Goal: Information Seeking & Learning: Learn about a topic

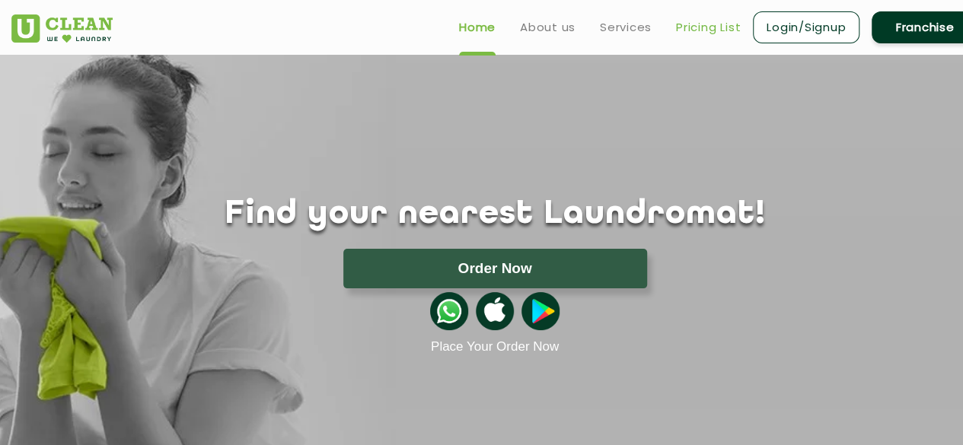
click at [705, 33] on link "Pricing List" at bounding box center [708, 27] width 65 height 18
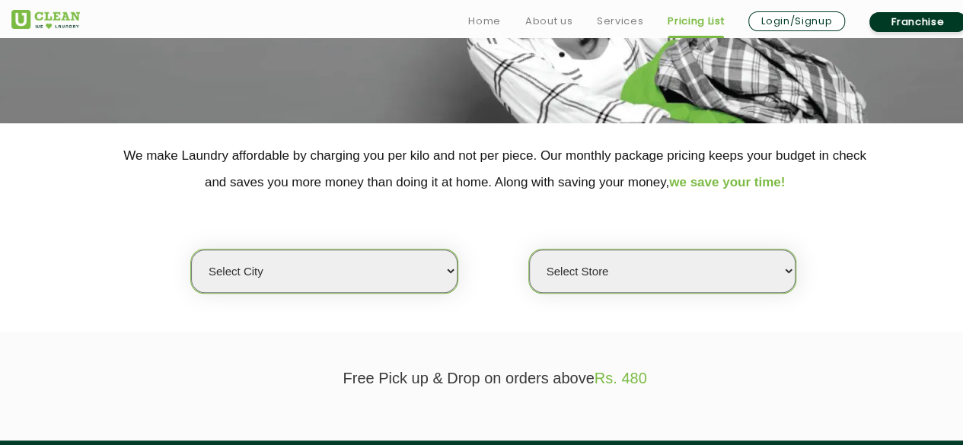
scroll to position [305, 0]
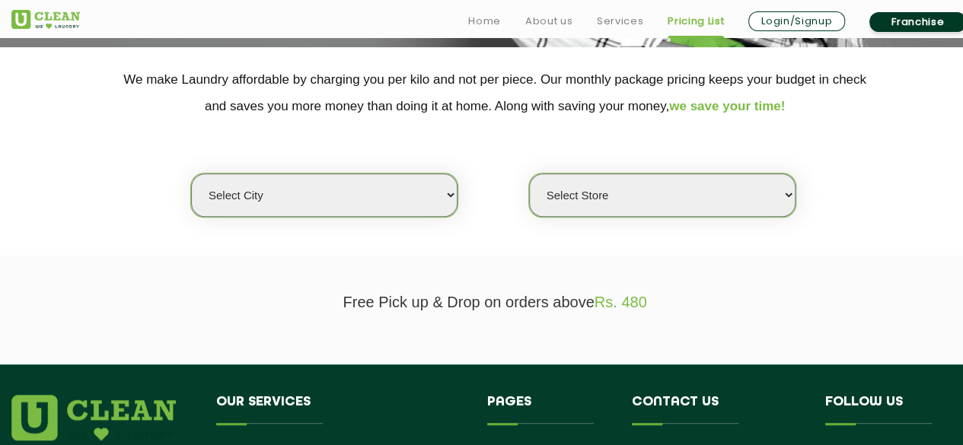
click at [410, 194] on select "Select city [GEOGRAPHIC_DATA] [GEOGRAPHIC_DATA] [GEOGRAPHIC_DATA] [GEOGRAPHIC_D…" at bounding box center [324, 195] width 267 height 43
select select "5"
click at [191, 174] on select "Select city [GEOGRAPHIC_DATA] [GEOGRAPHIC_DATA] [GEOGRAPHIC_DATA] [GEOGRAPHIC_D…" at bounding box center [324, 195] width 267 height 43
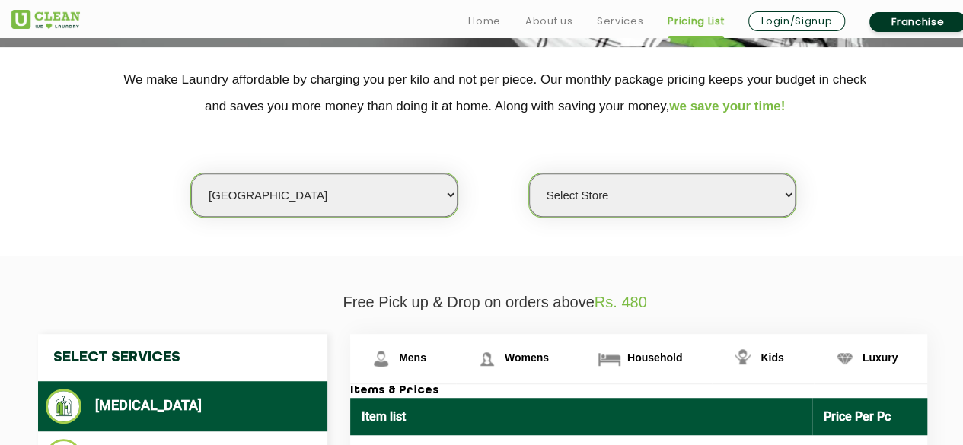
click at [695, 201] on select "Select Store UClean Narsingi UClean Nizampet UClean Sangareddy UClean Gachibowl…" at bounding box center [662, 195] width 267 height 43
select select "381"
click at [529, 174] on select "Select Store UClean Narsingi UClean Nizampet UClean Sangareddy UClean Gachibowl…" at bounding box center [662, 195] width 267 height 43
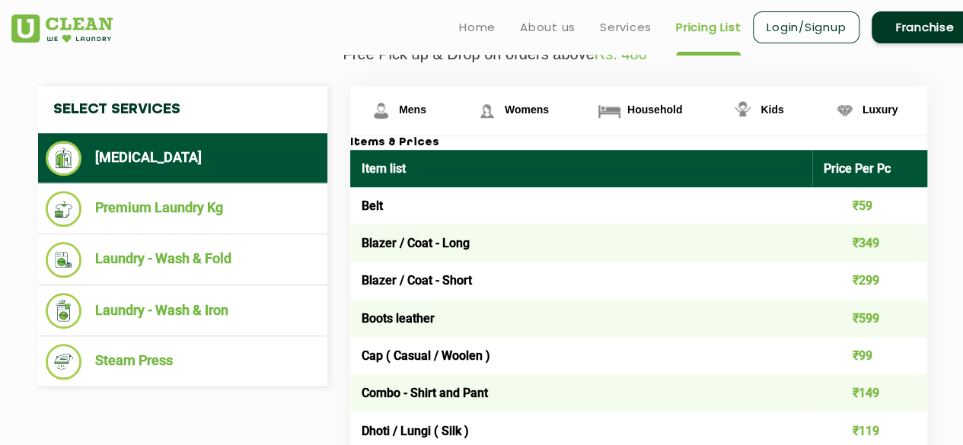
scroll to position [533, 0]
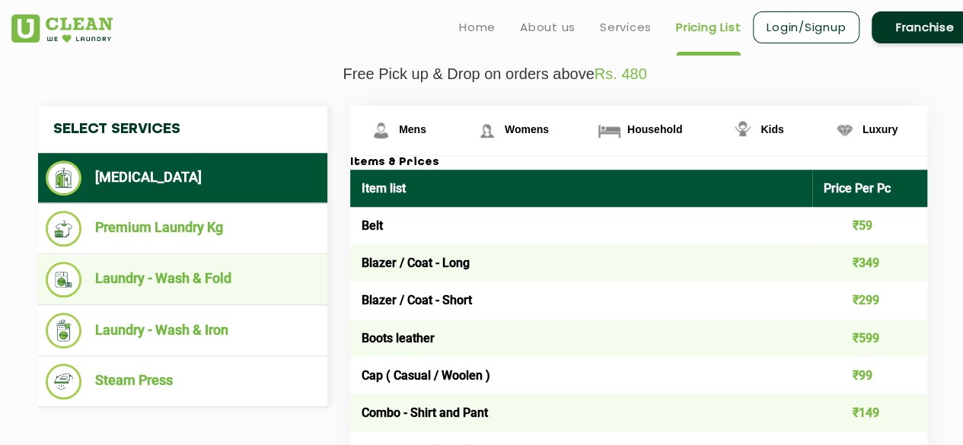
click at [218, 283] on li "Laundry - Wash & Fold" at bounding box center [183, 280] width 274 height 36
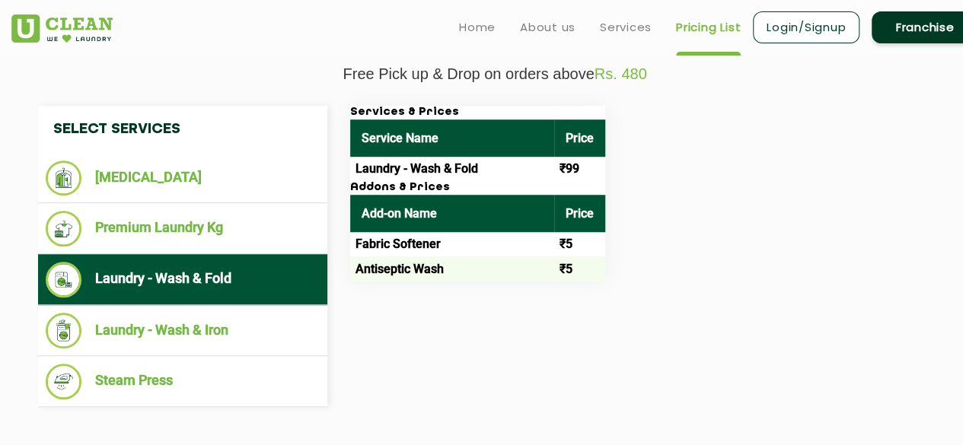
click at [484, 332] on div "Select Services [MEDICAL_DATA] Premium Laundry Kg Laundry - Wash & Fold Laundry…" at bounding box center [495, 257] width 937 height 302
click at [738, 181] on div "Services & Prices Service Name Price Laundry - Wash & Fold ₹99 Addons & Prices …" at bounding box center [651, 193] width 624 height 175
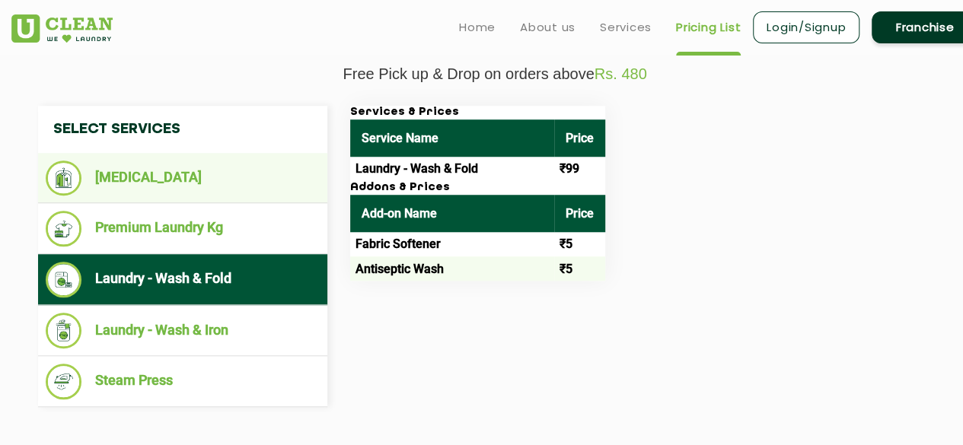
click at [94, 183] on li "[MEDICAL_DATA]" at bounding box center [183, 178] width 274 height 35
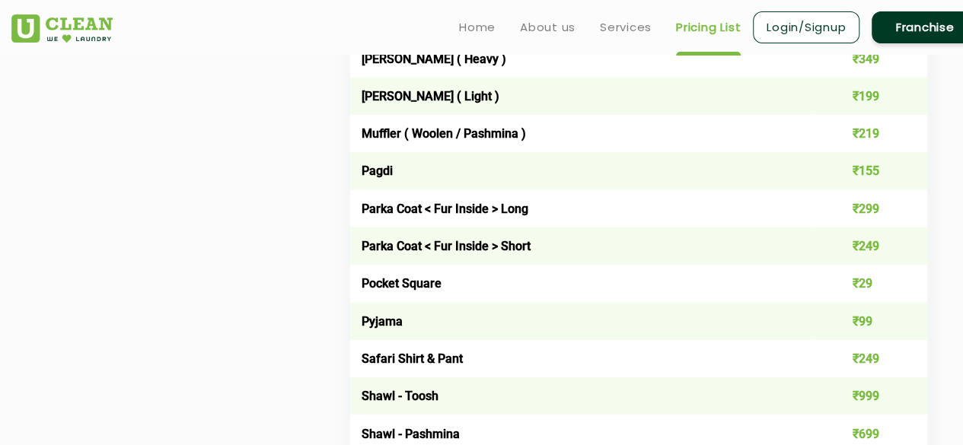
scroll to position [1828, 0]
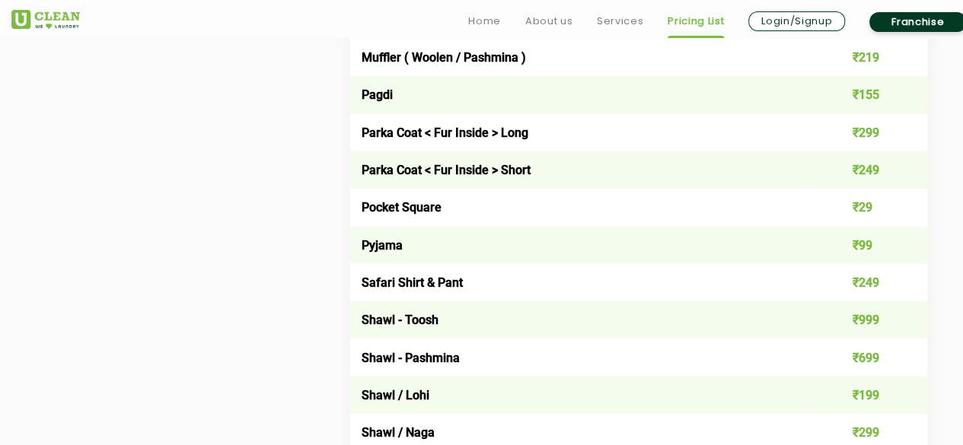
click at [239, 172] on div "Select Services [MEDICAL_DATA] Premium Laundry Kg Laundry - Wash & Fold Laundry…" at bounding box center [495, 201] width 937 height 2780
